Goal: Task Accomplishment & Management: Manage account settings

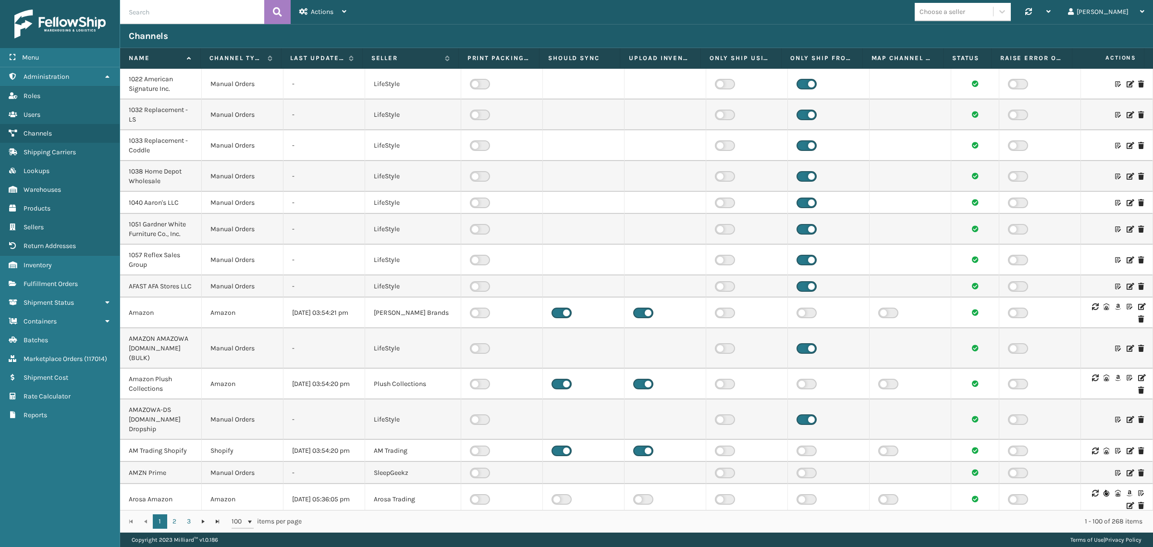
click at [160, 14] on input "text" at bounding box center [192, 12] width 144 height 24
paste input "Brightech Shopify Mirakl"
type input "Brightech Shopify Mirakl"
click at [278, 8] on icon at bounding box center [277, 12] width 9 height 14
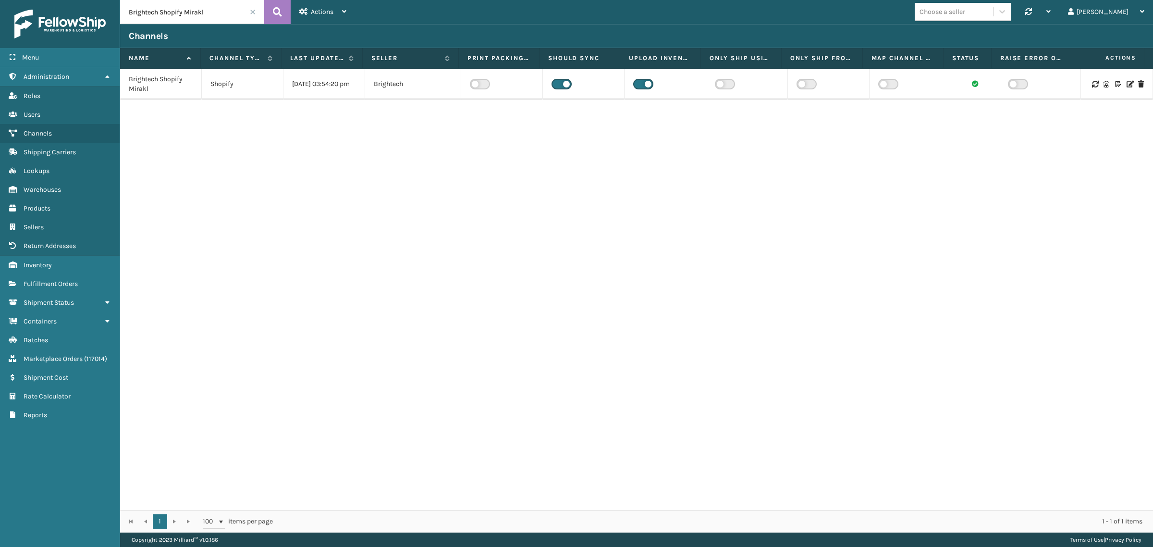
click at [1127, 85] on icon at bounding box center [1130, 84] width 6 height 7
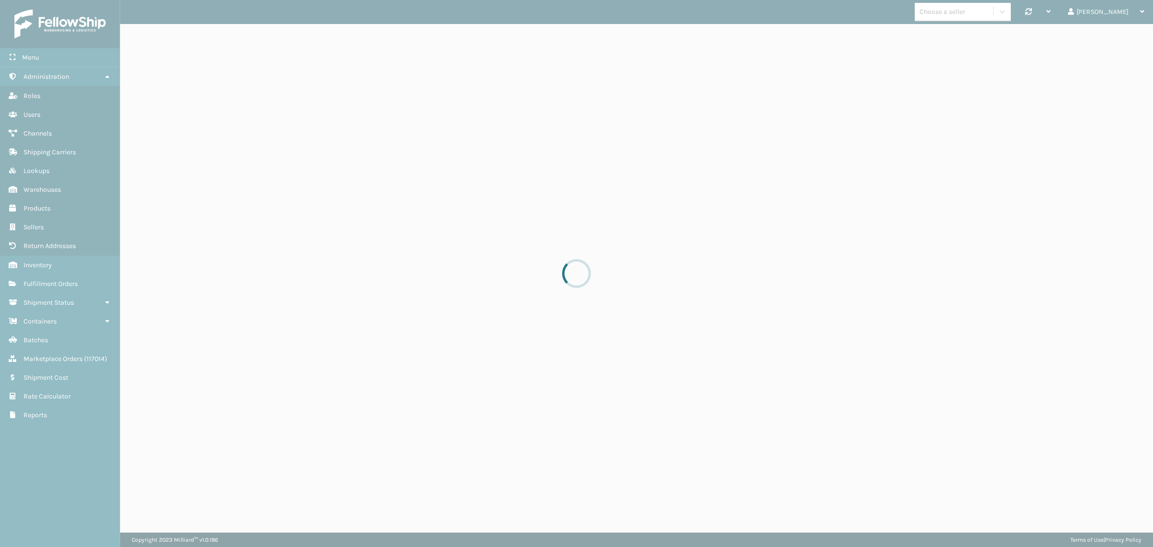
select select "pm"
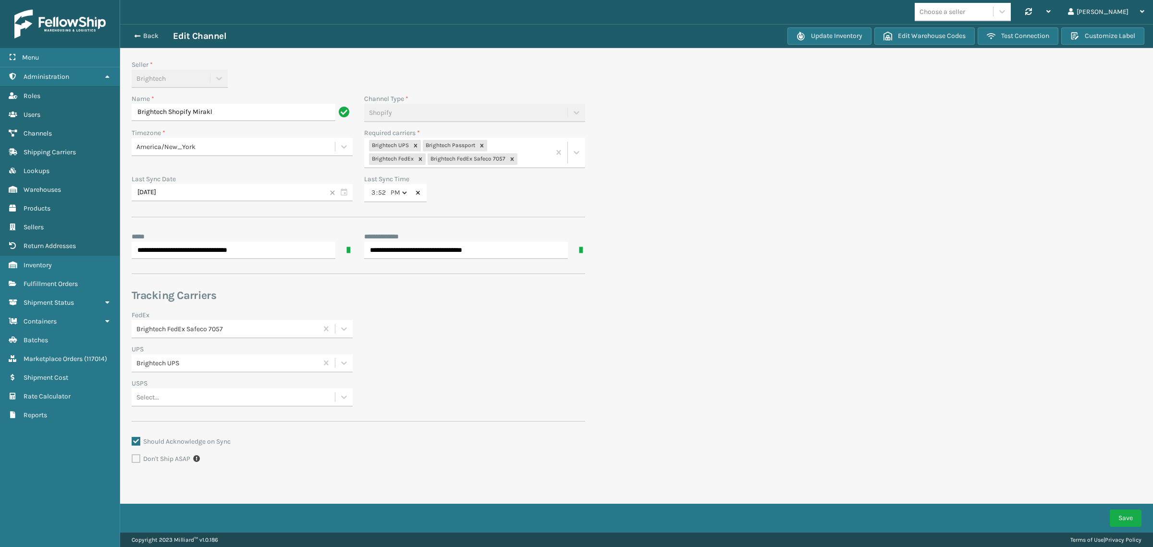
click at [820, 224] on section "**********" at bounding box center [636, 271] width 1033 height 495
click at [1125, 516] on button "Save" at bounding box center [1126, 517] width 32 height 17
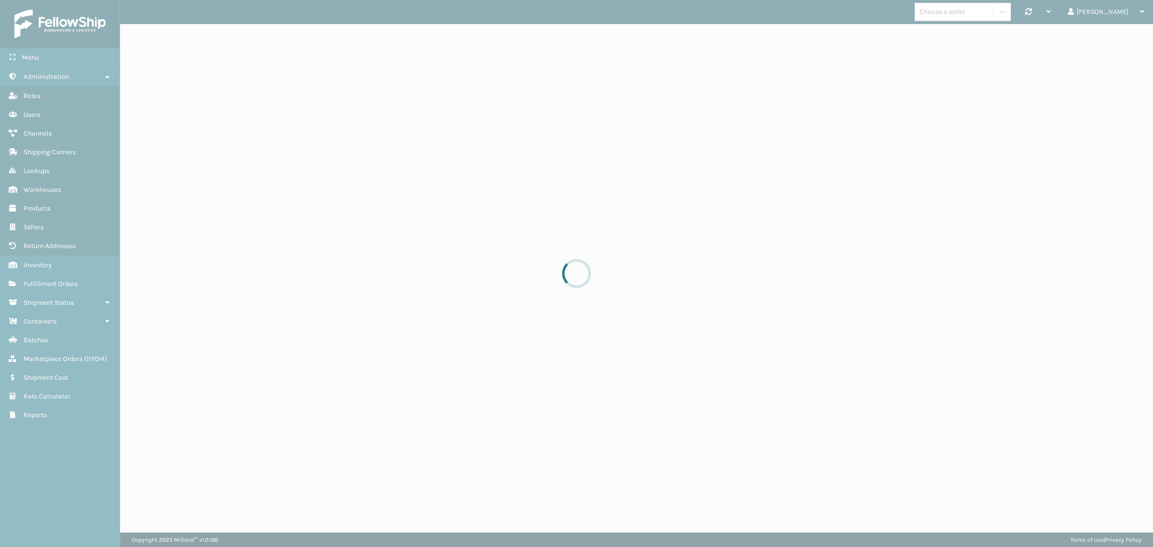
select select "pm"
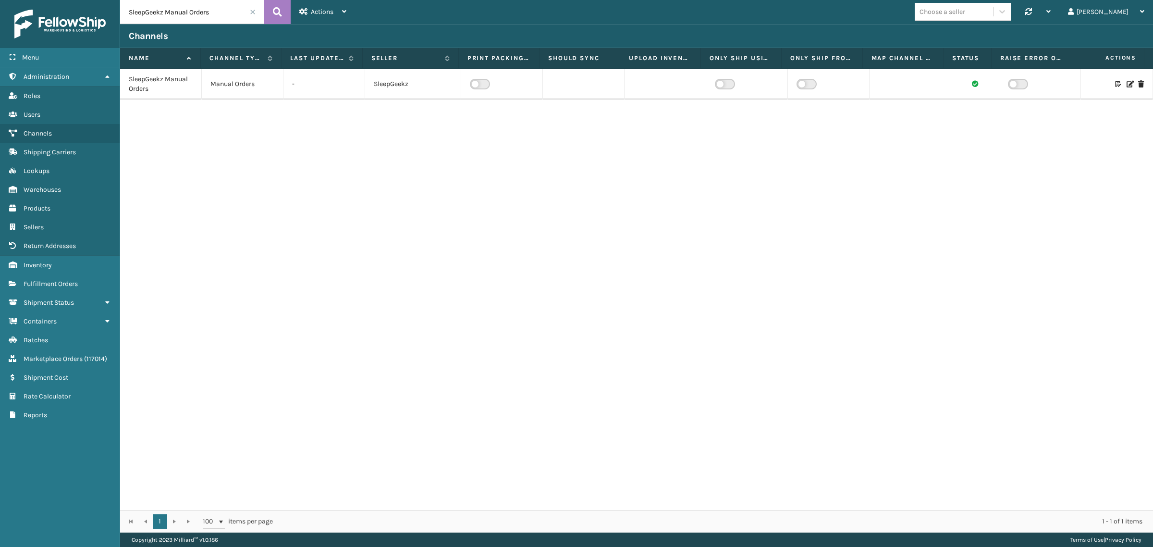
click at [223, 11] on input "SleepGeekz Manual Orders" at bounding box center [192, 12] width 144 height 24
paste input "MLI"
type input "MLI"
click at [272, 10] on button at bounding box center [277, 12] width 26 height 24
click at [1139, 75] on icon at bounding box center [1142, 77] width 6 height 7
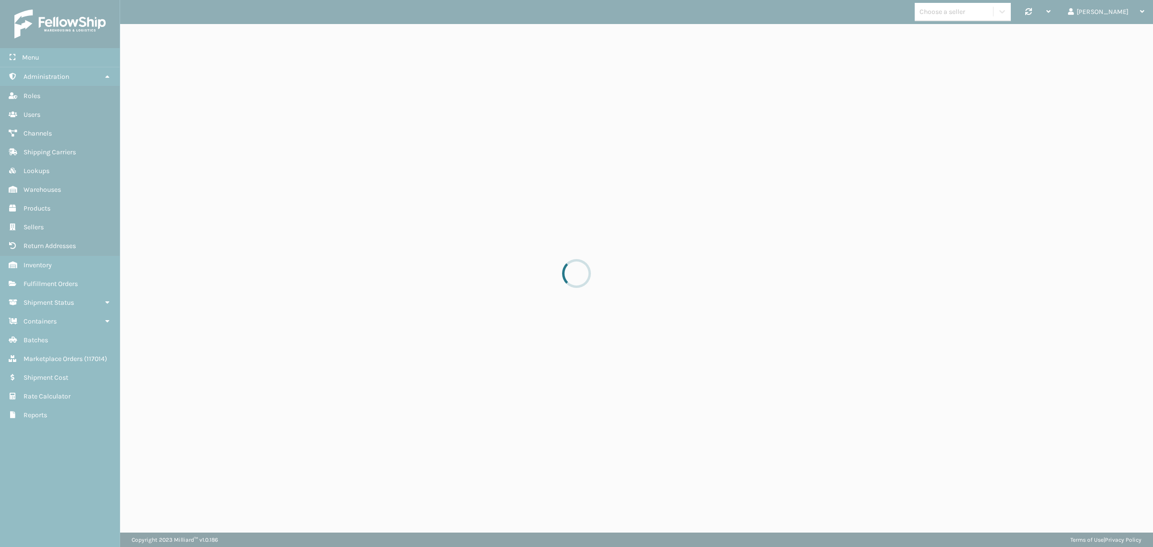
select select "pm"
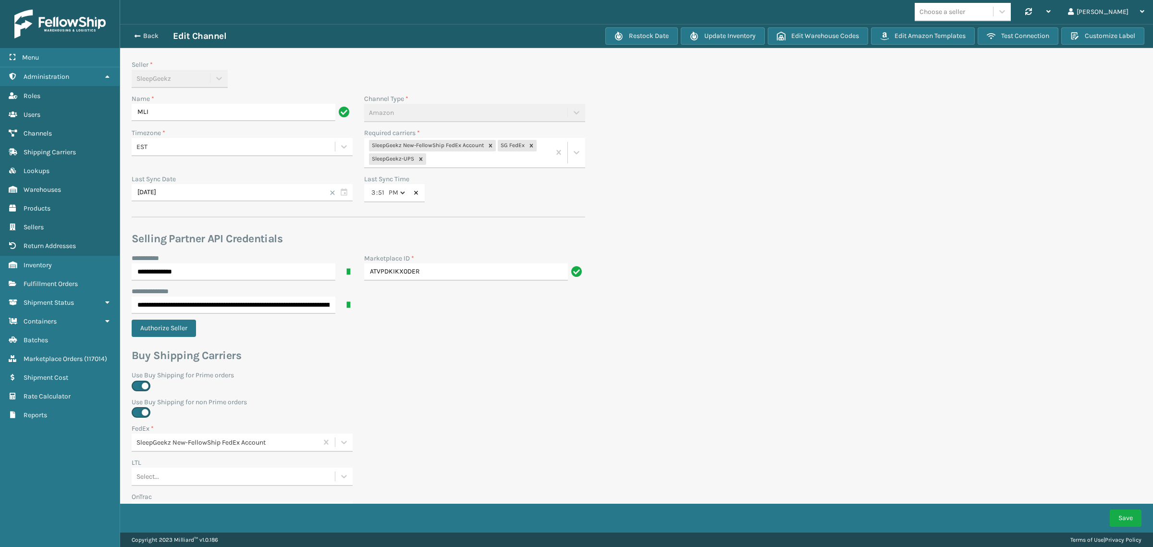
click at [521, 370] on label "Use Buy Shipping for Prime orders" at bounding box center [359, 375] width 454 height 10
click at [784, 379] on section "**********" at bounding box center [636, 495] width 1033 height 942
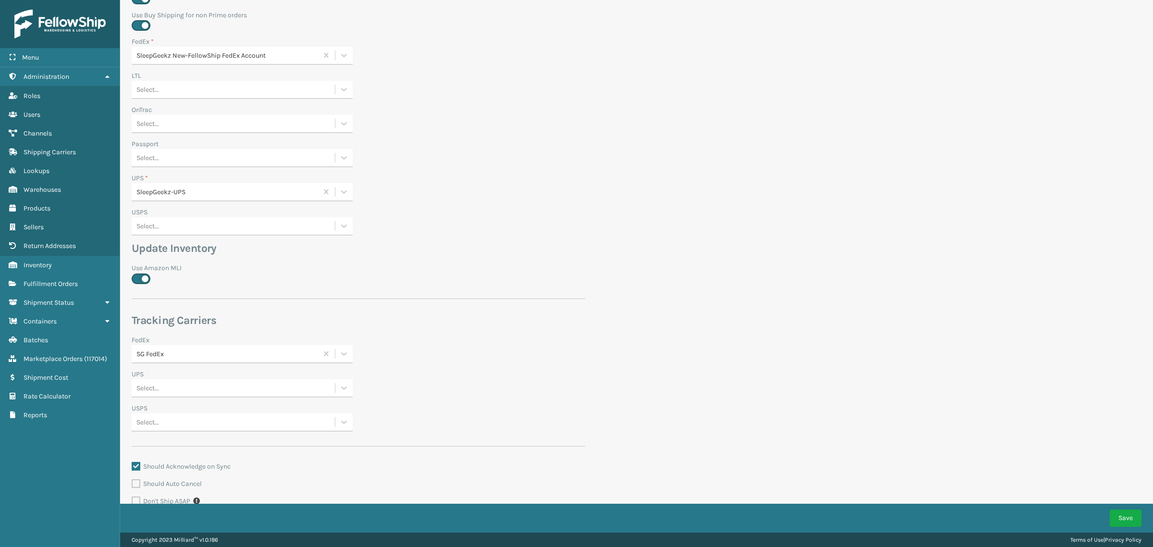
click at [1048, 270] on section "**********" at bounding box center [636, 108] width 1033 height 942
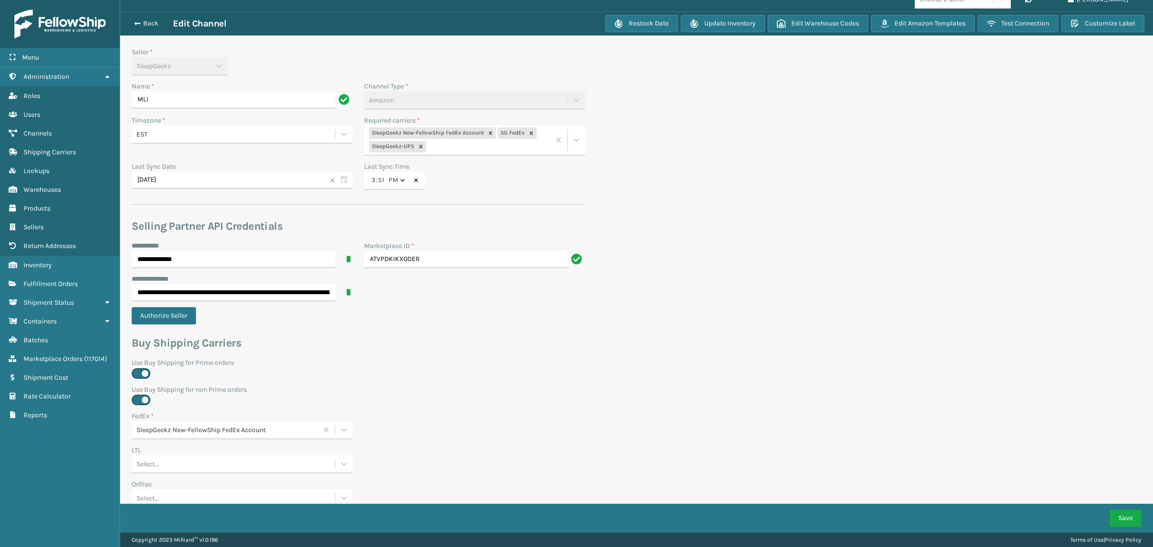
scroll to position [0, 0]
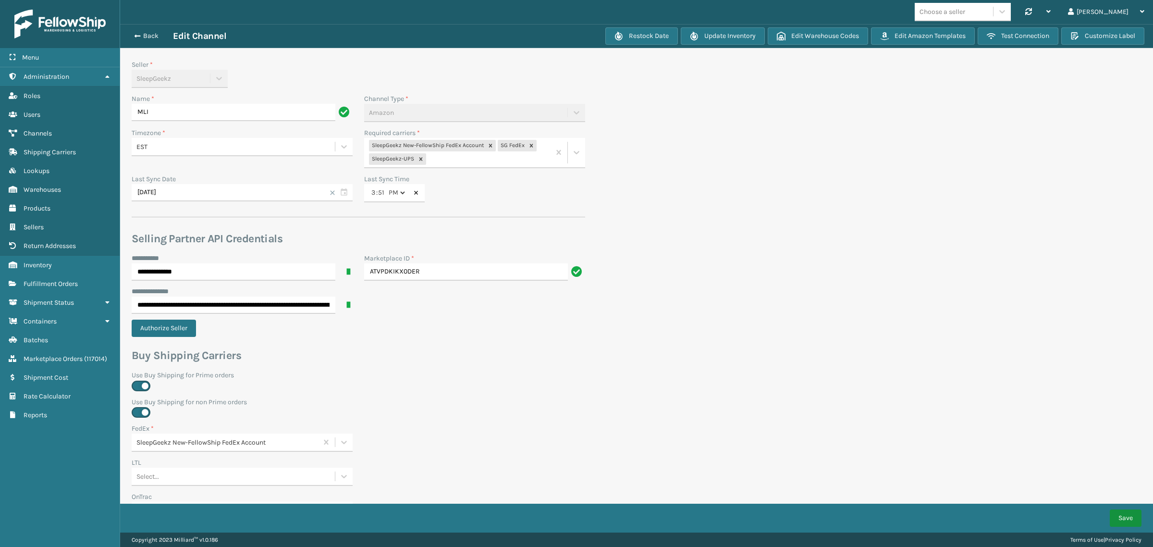
click at [1130, 518] on button "Save" at bounding box center [1126, 517] width 32 height 17
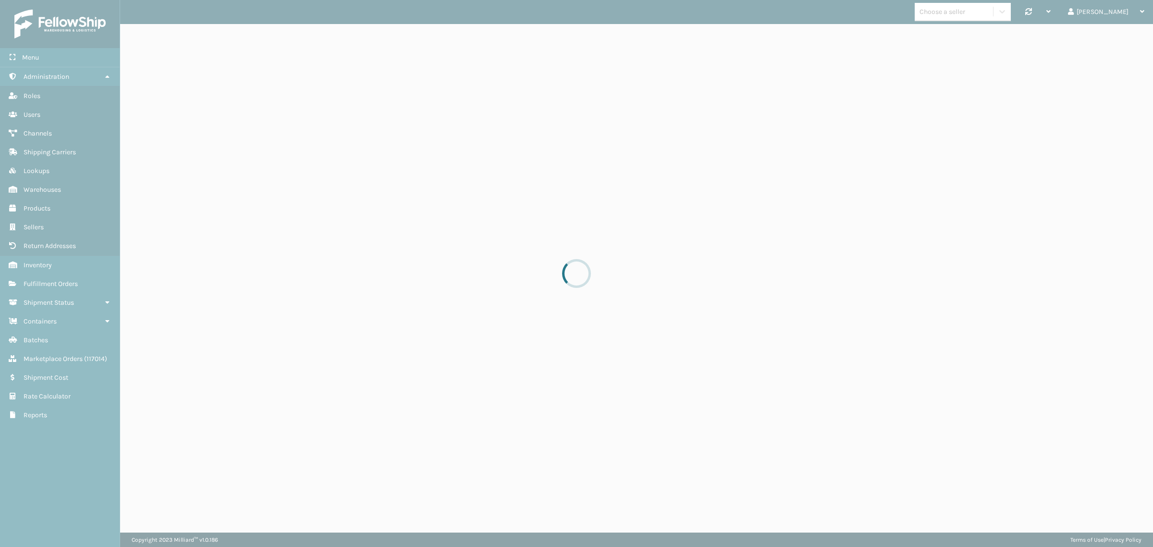
select select "pm"
